Goal: Find specific fact: Find contact information

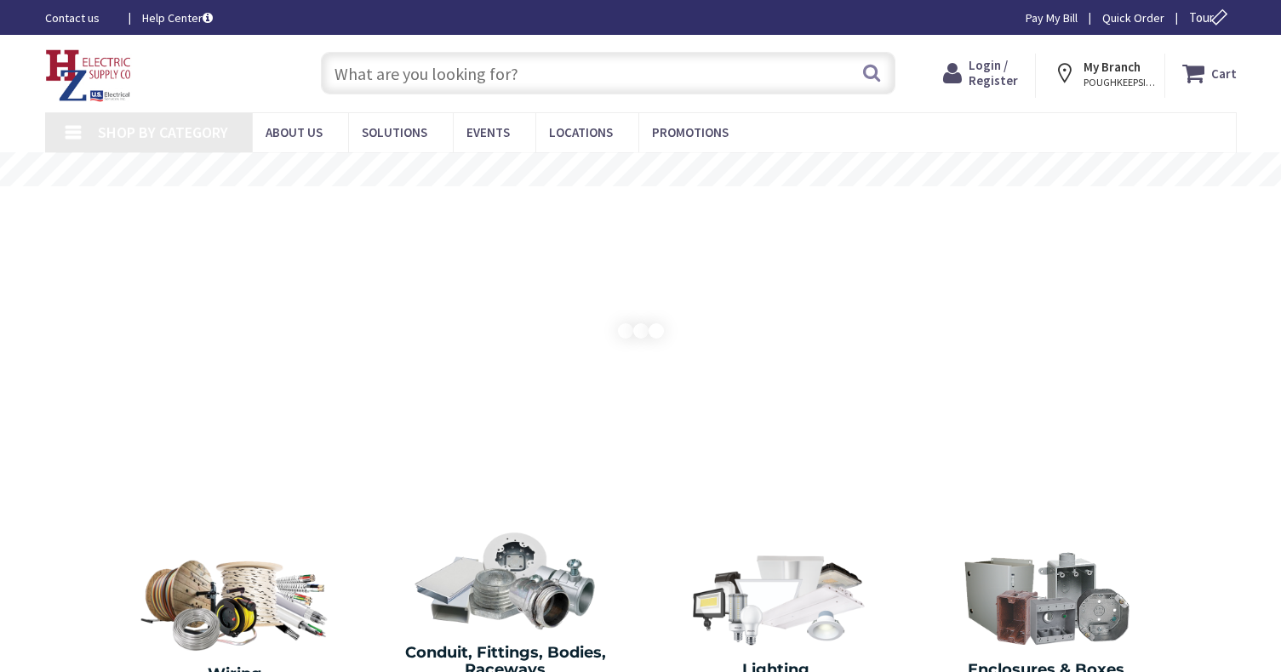
type input "[GEOGRAPHIC_DATA] Reflecting Pool, [STREET_ADDRESS][US_STATE]"
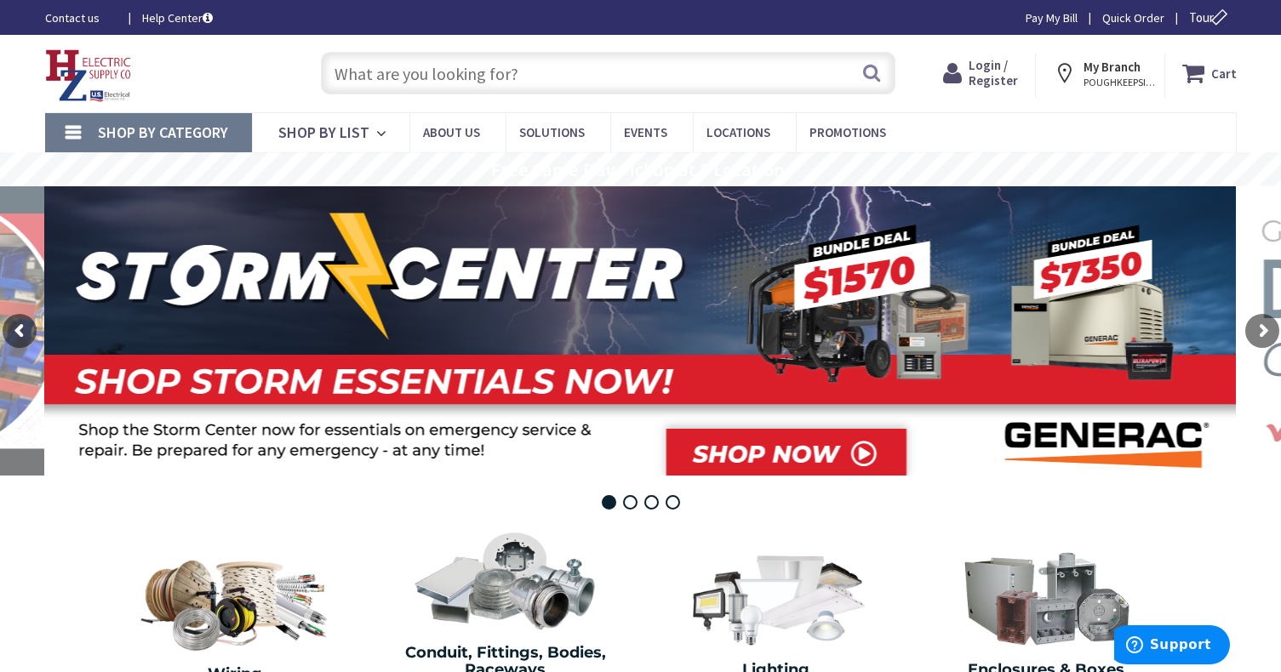
click at [394, 68] on input "text" at bounding box center [608, 73] width 575 height 43
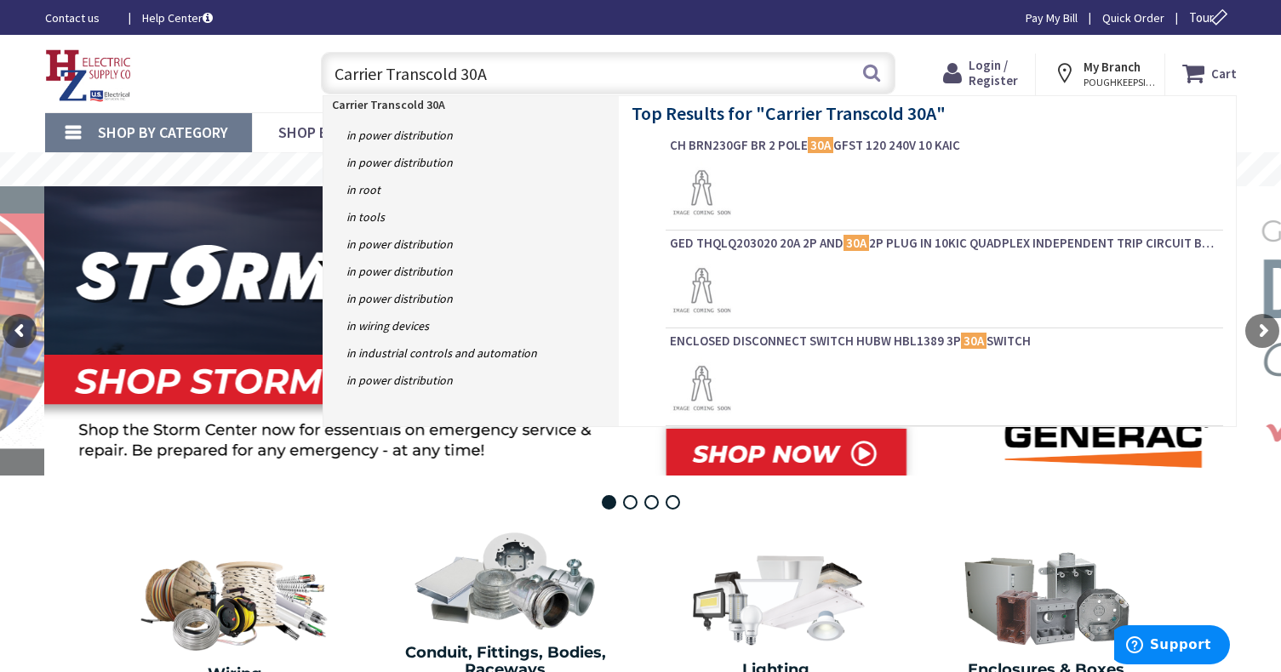
type input "Carrier Transcold 30A"
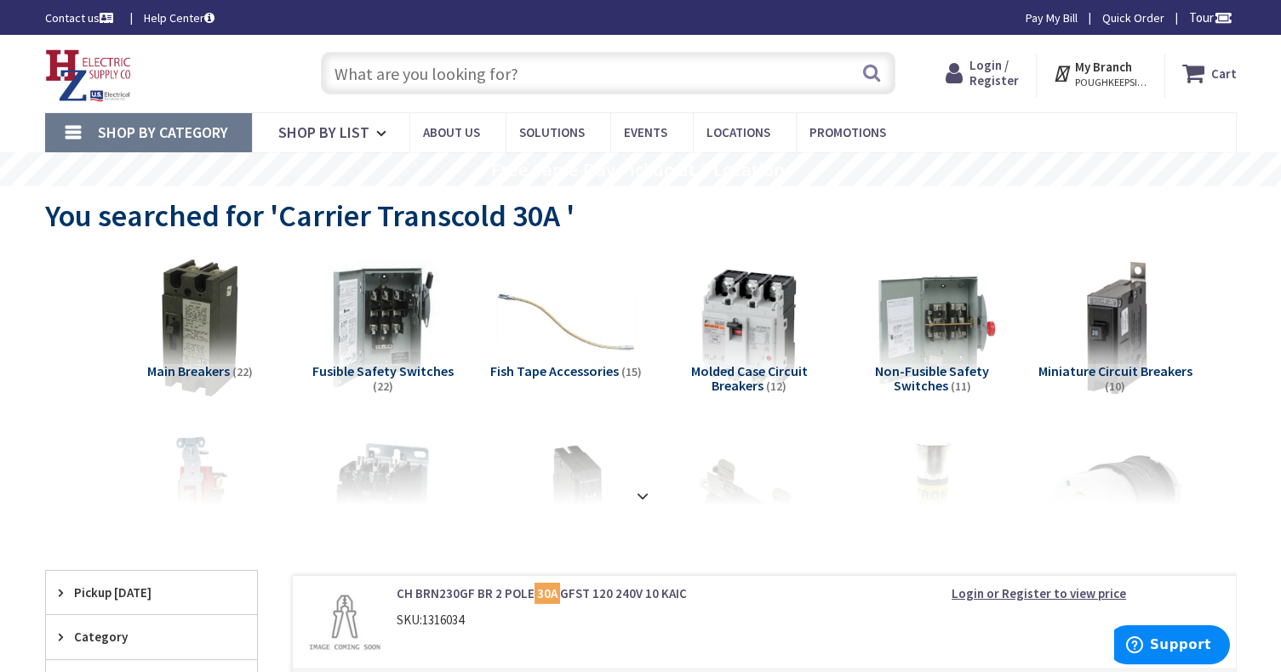
click at [434, 50] on div "Search" at bounding box center [603, 72] width 583 height 54
click at [433, 86] on input "text" at bounding box center [608, 73] width 575 height 43
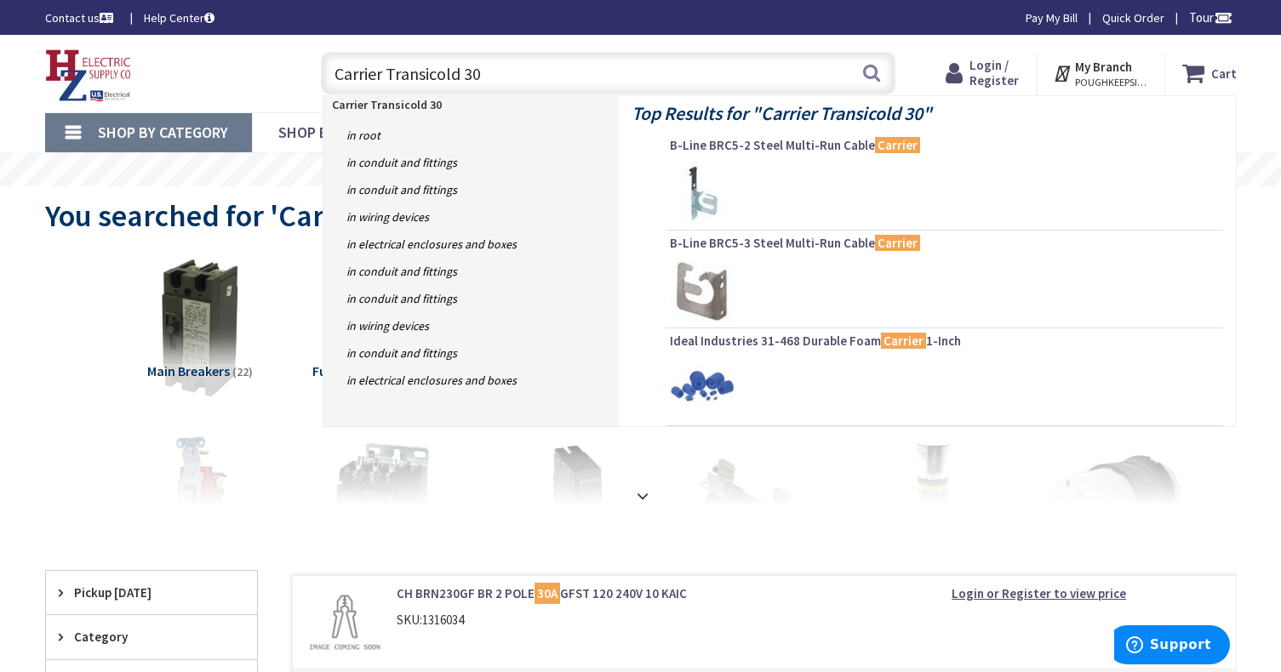
type input "Carrier Transicold 30A"
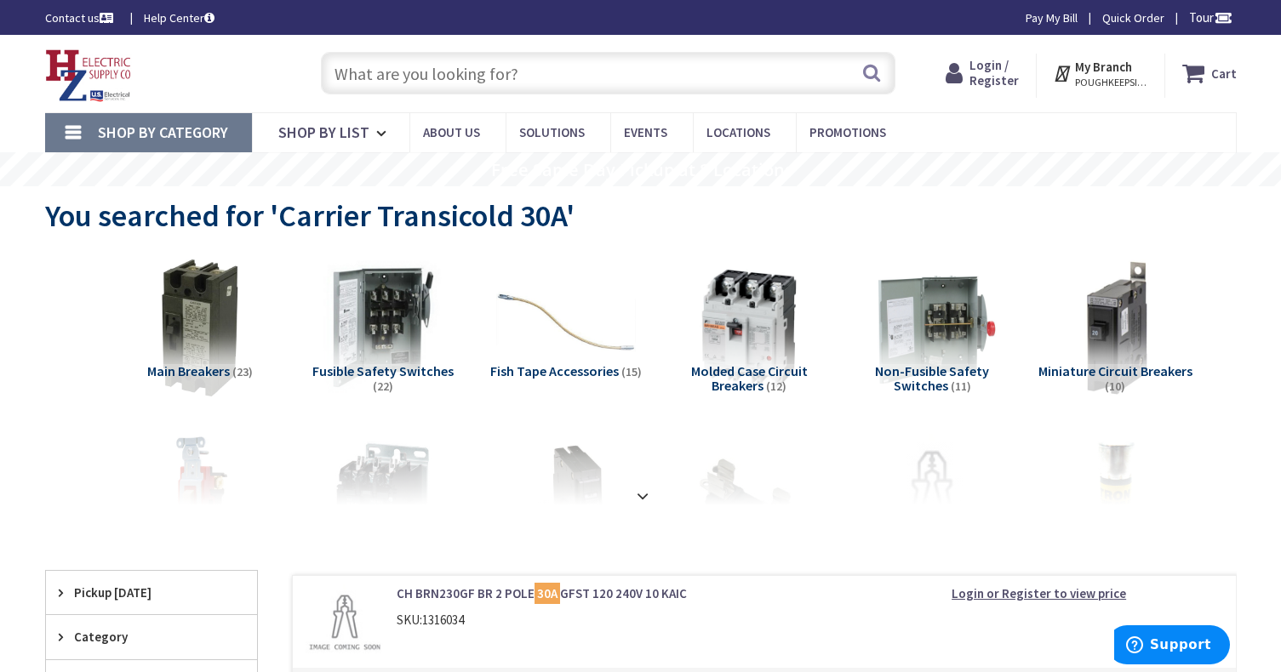
click at [484, 75] on input "text" at bounding box center [608, 73] width 575 height 43
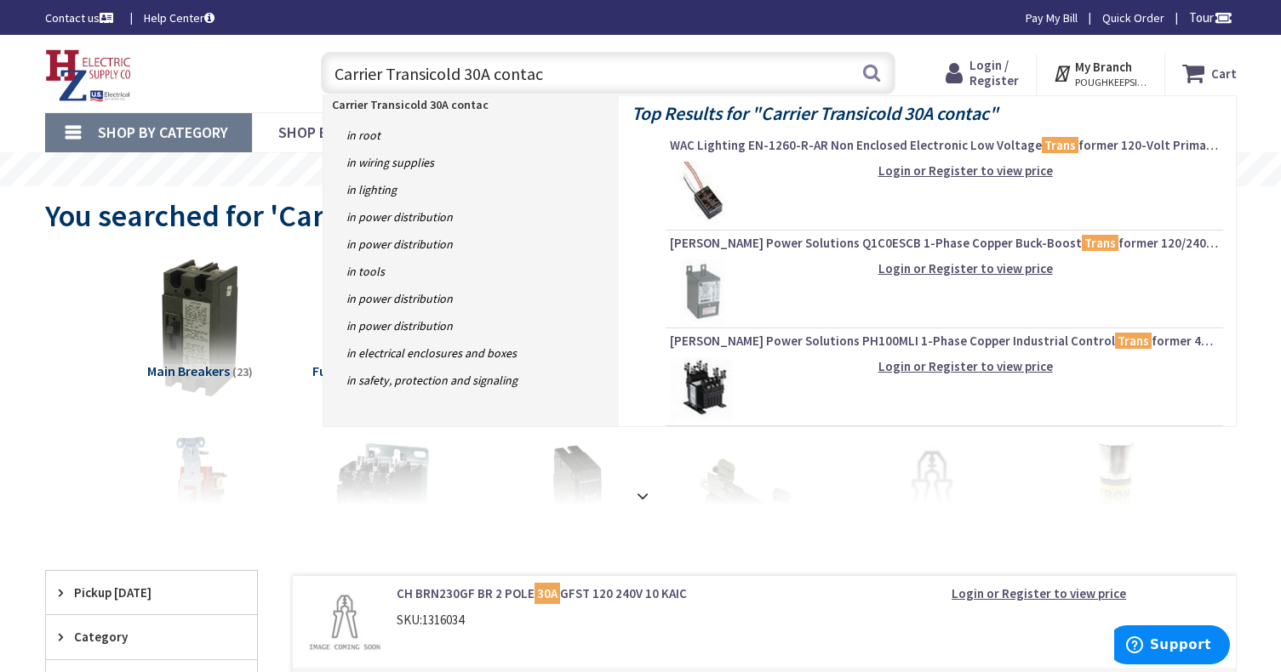
type input "Carrier Transicold 30A contact"
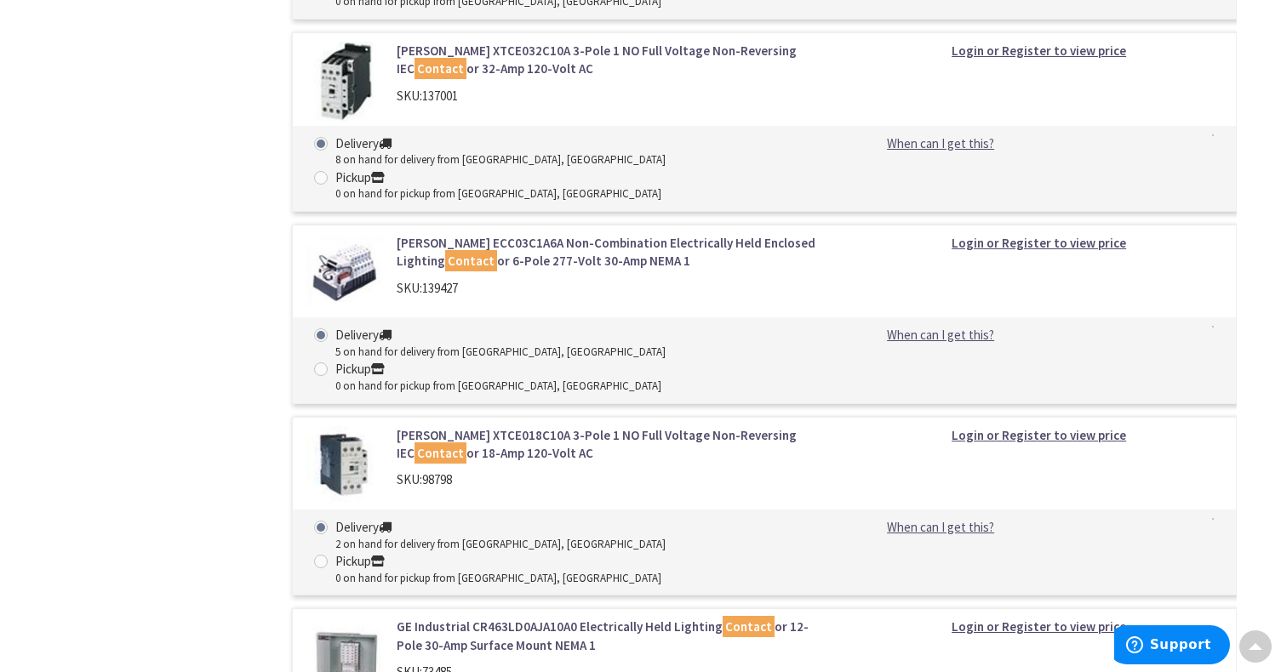
scroll to position [10367, 0]
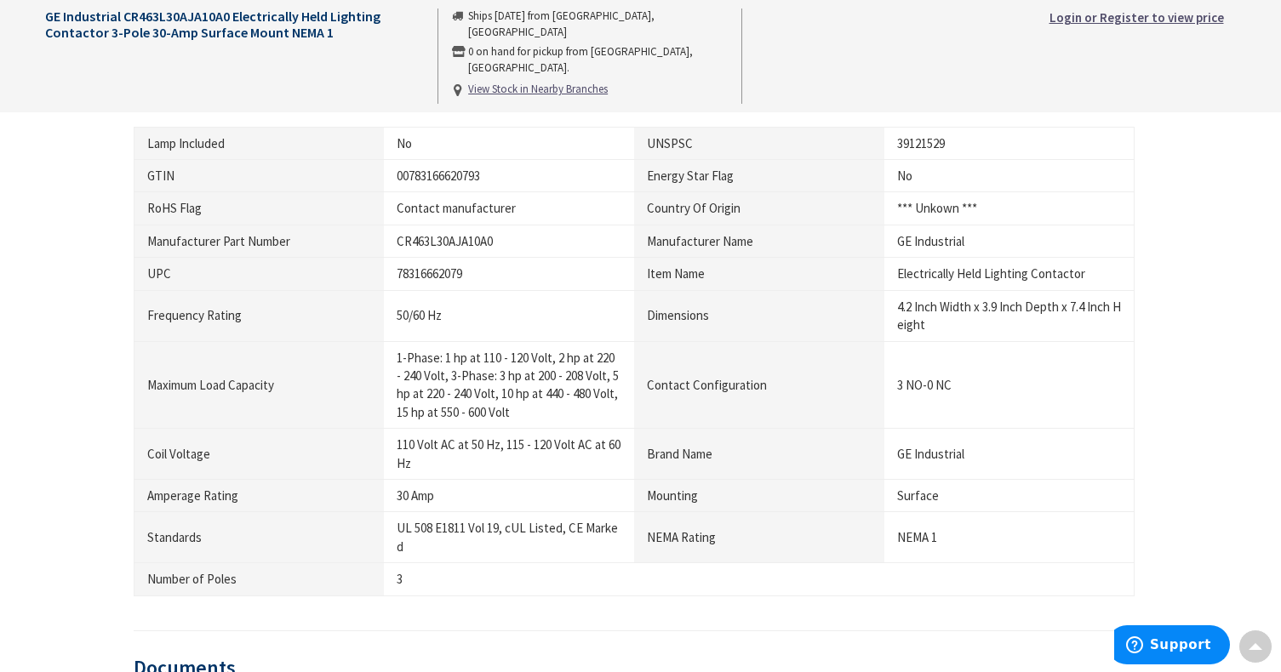
scroll to position [1000, 0]
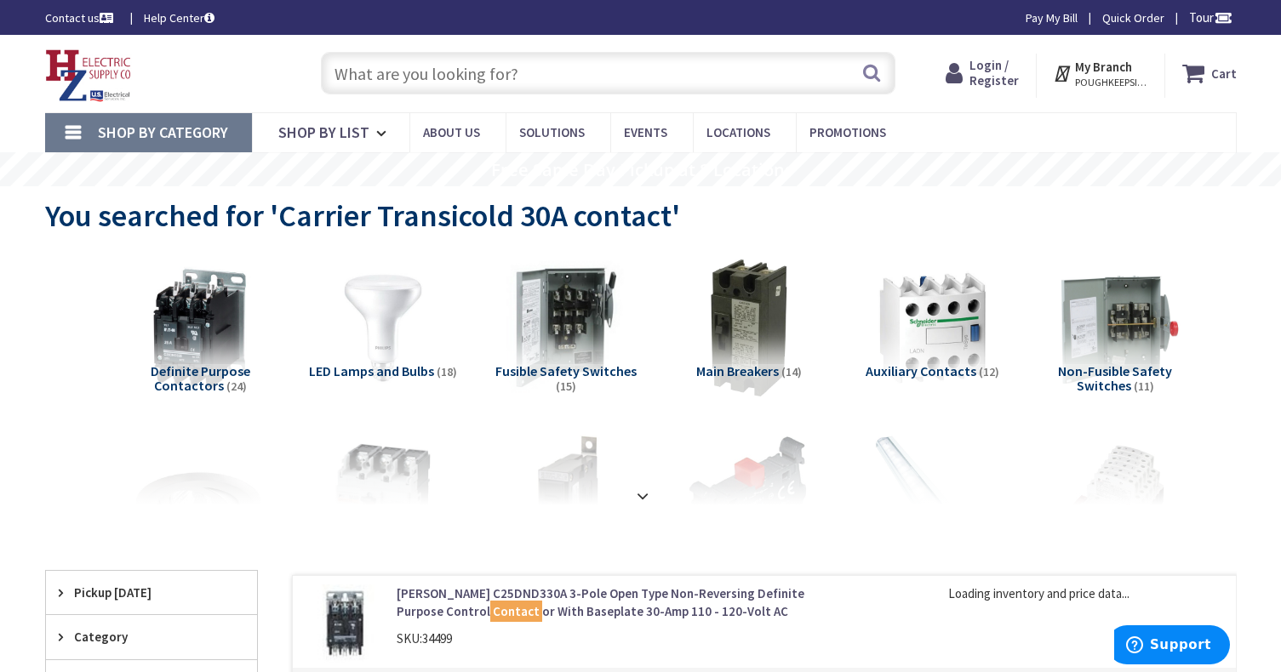
click at [937, 332] on img at bounding box center [932, 328] width 154 height 154
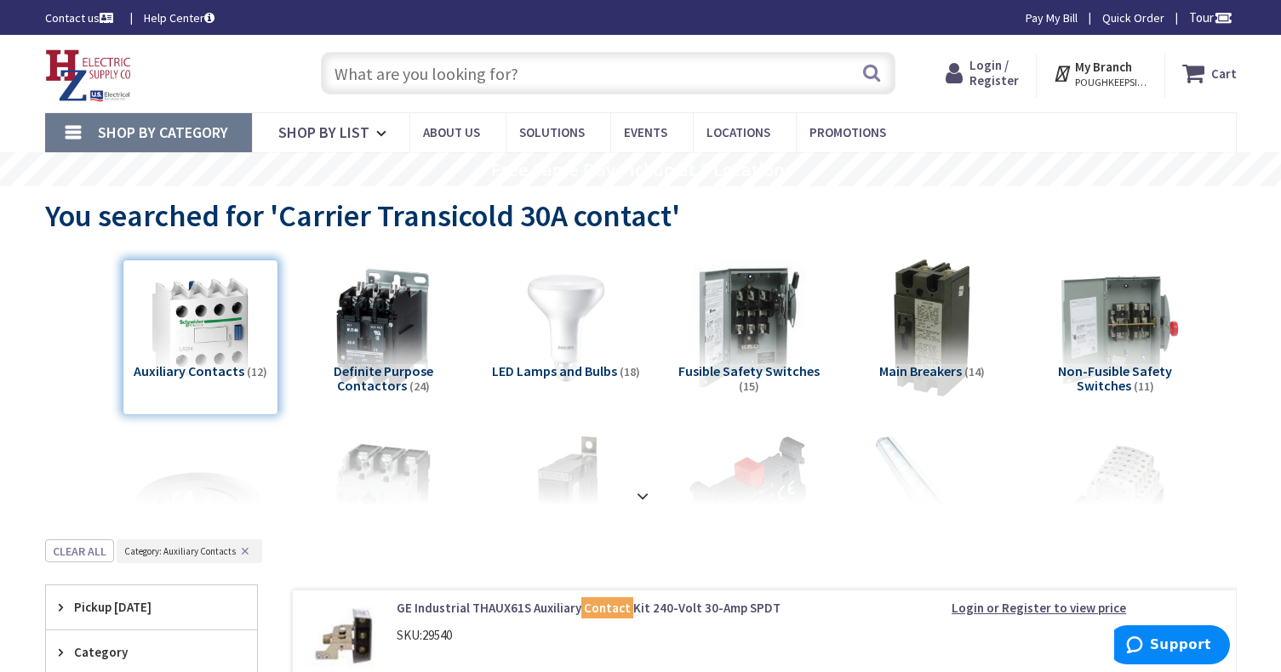
click at [403, 81] on input "text" at bounding box center [608, 73] width 575 height 43
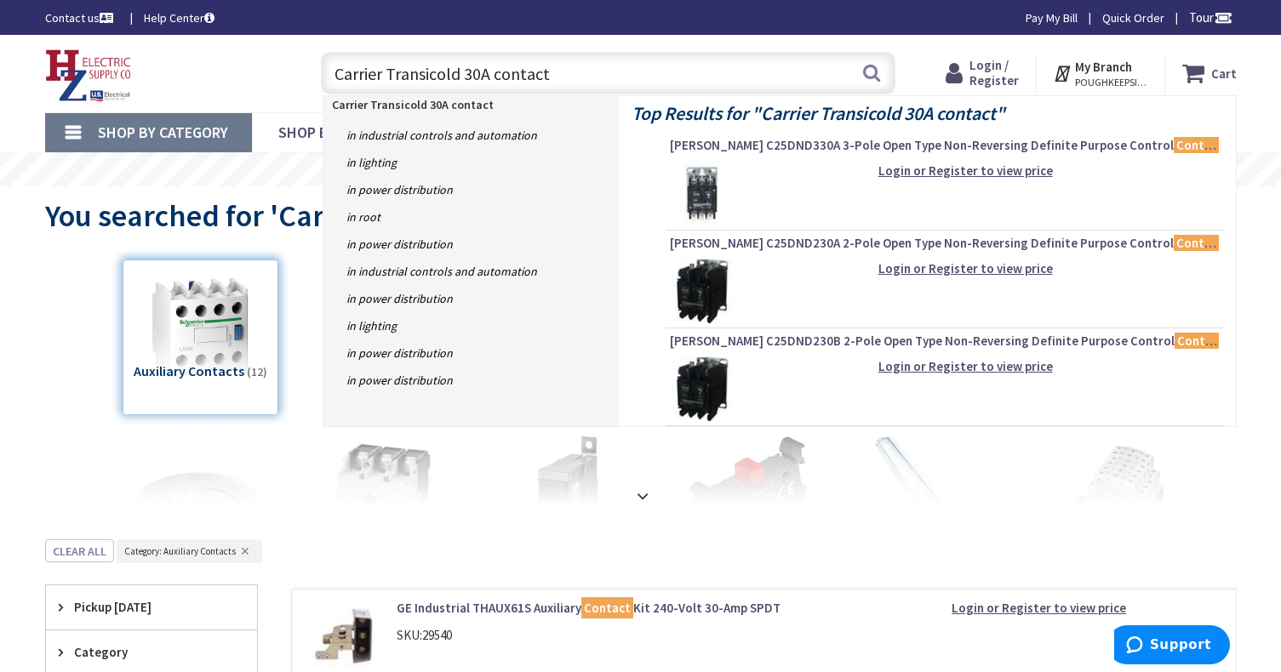
type input "Carrier Transicold 30A contact"
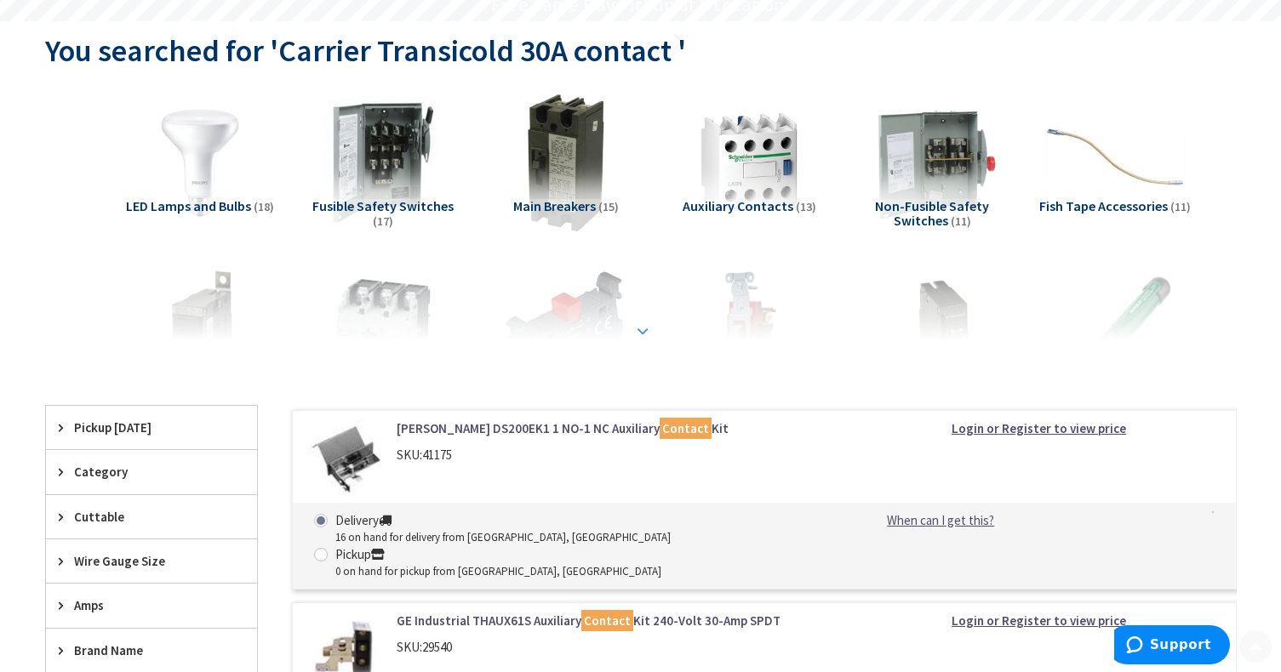
scroll to position [167, 0]
